Goal: Transaction & Acquisition: Purchase product/service

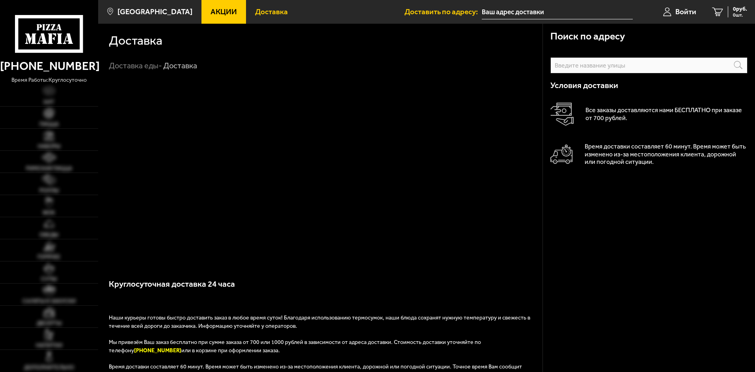
scroll to position [99, 0]
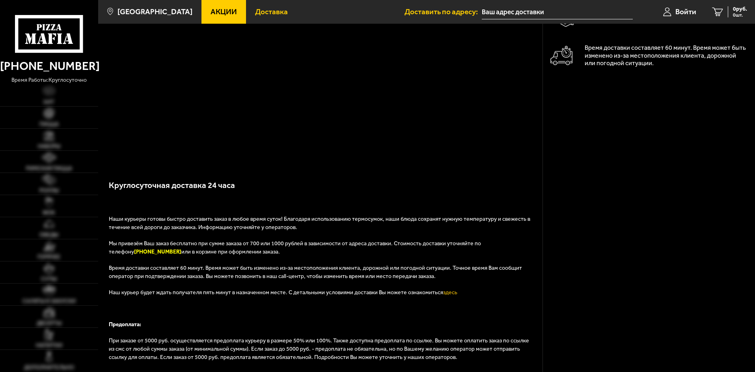
click at [236, 7] on link "Акции" at bounding box center [224, 12] width 45 height 24
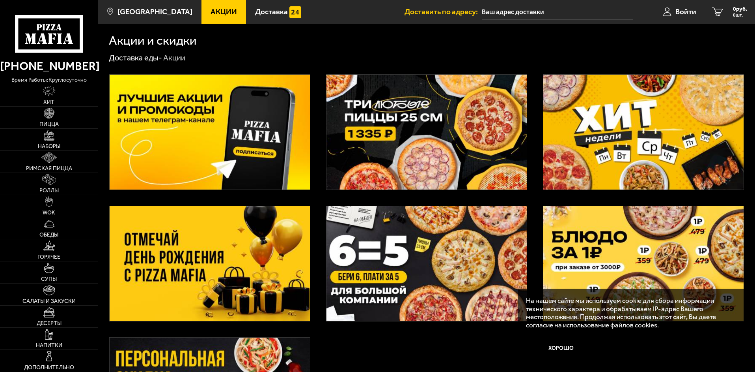
scroll to position [66, 0]
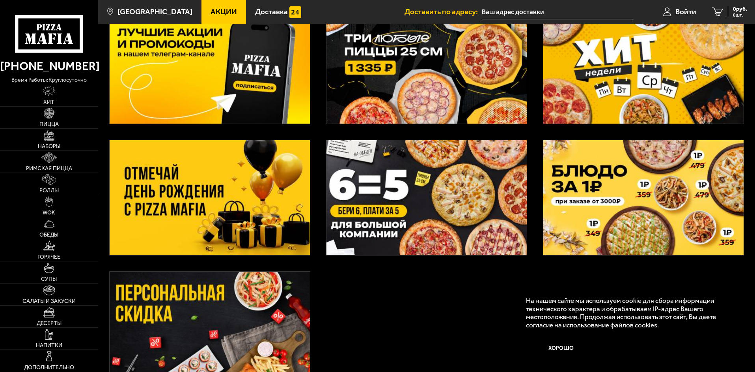
click at [258, 11] on li "Доставка" at bounding box center [278, 12] width 64 height 24
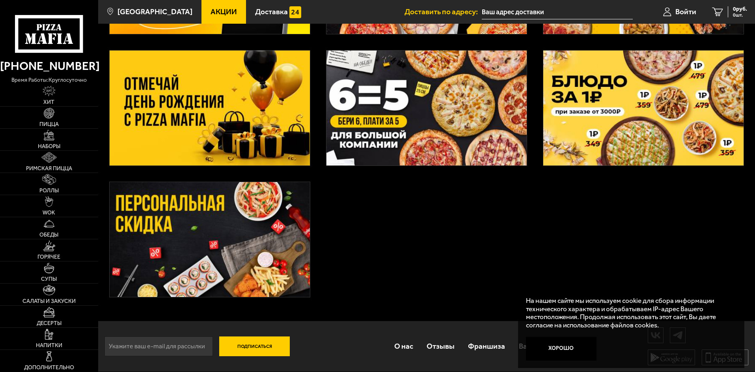
scroll to position [174, 0]
click at [22, 172] on link "Римская пицца" at bounding box center [49, 162] width 98 height 22
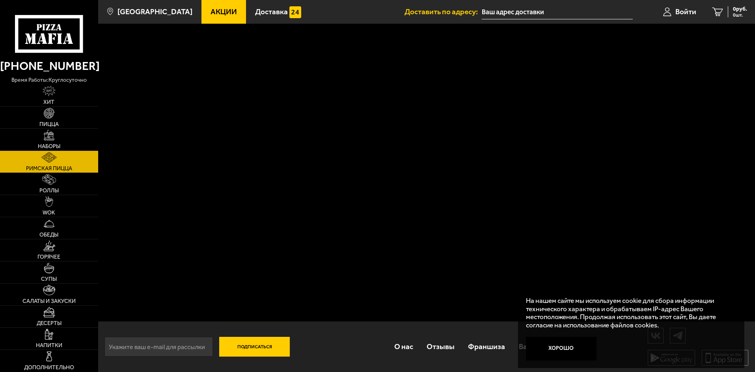
scroll to position [6, 0]
